Goal: Check status: Check status

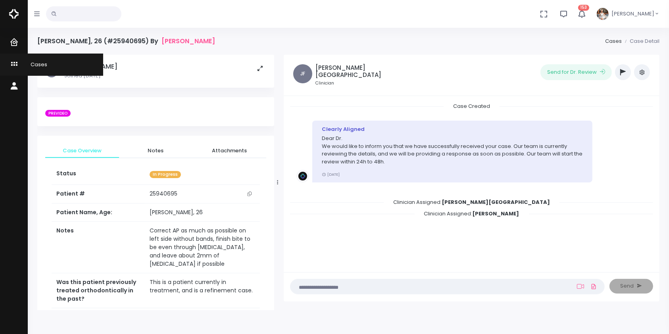
click at [13, 60] on icon "scrollable content" at bounding box center [15, 65] width 11 height 10
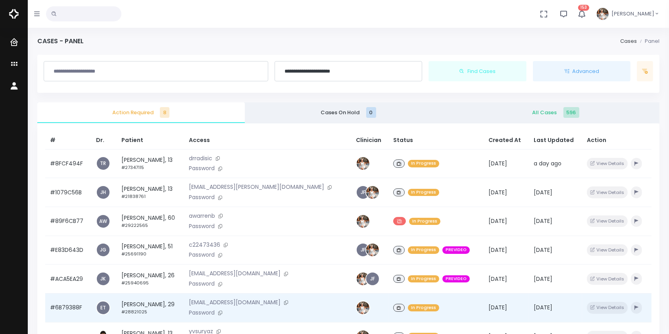
scroll to position [190, 0]
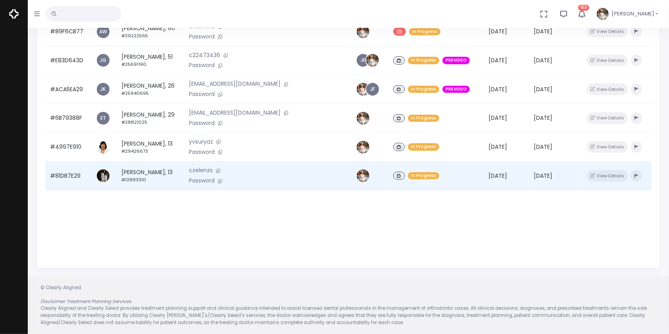
click at [141, 183] on small "#12893310" at bounding box center [133, 180] width 25 height 6
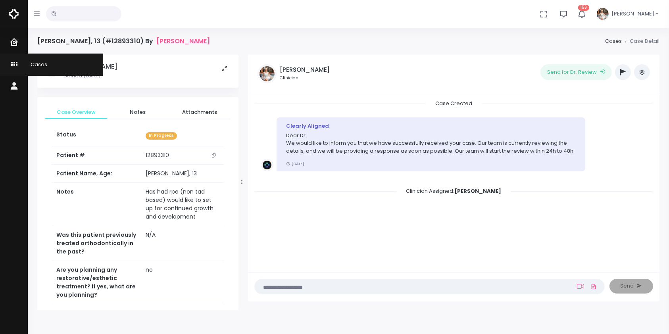
click at [17, 64] on icon "scrollable content" at bounding box center [15, 65] width 11 height 10
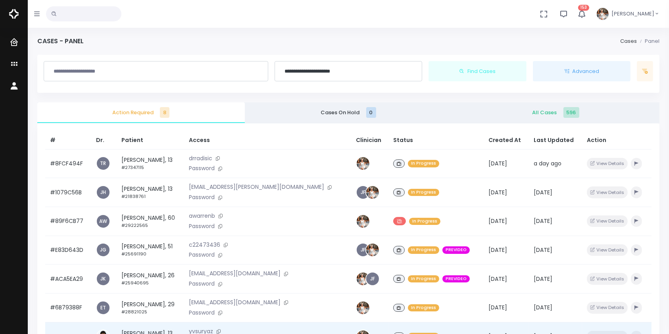
scroll to position [190, 0]
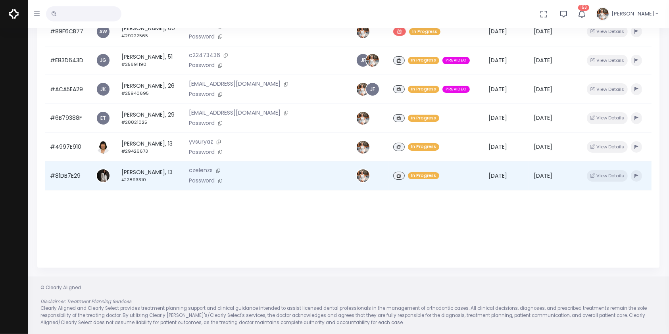
click at [76, 180] on td "#81DB7E29" at bounding box center [68, 176] width 46 height 29
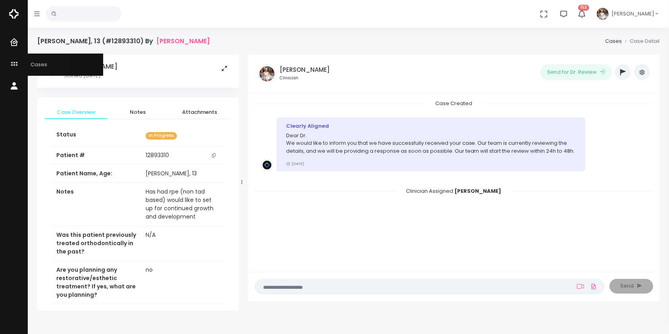
click at [18, 67] on icon "scrollable content" at bounding box center [15, 65] width 11 height 10
